Goal: Information Seeking & Learning: Learn about a topic

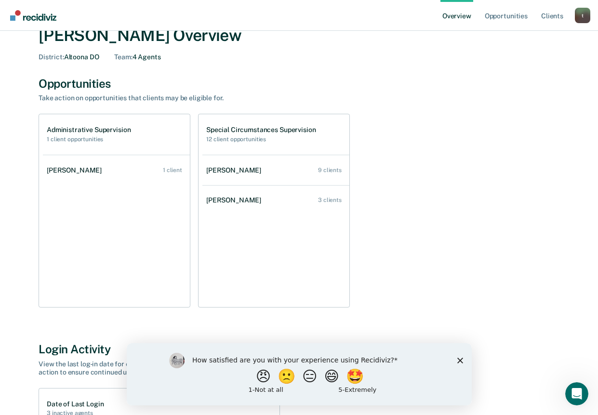
scroll to position [4, 0]
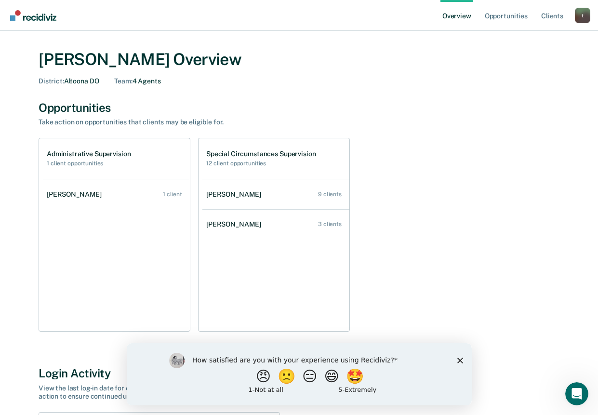
drag, startPoint x: 275, startPoint y: 114, endPoint x: 521, endPoint y: 212, distance: 265.4
click at [521, 212] on div "Administrative Supervision 1 client opportunities [PERSON_NAME] 1 client Specia…" at bounding box center [299, 235] width 520 height 194
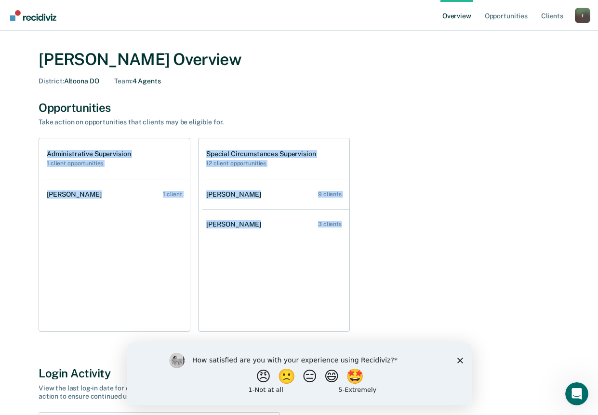
drag, startPoint x: 391, startPoint y: 287, endPoint x: 36, endPoint y: 146, distance: 381.7
click at [36, 146] on div "[PERSON_NAME] Overview District : Altoona DO Team : 4 Agents Opportunities Take…" at bounding box center [299, 331] width 574 height 586
copy div "Administrative Supervision 1 client opportunities [PERSON_NAME] 1 client Specia…"
